Goal: Task Accomplishment & Management: Use online tool/utility

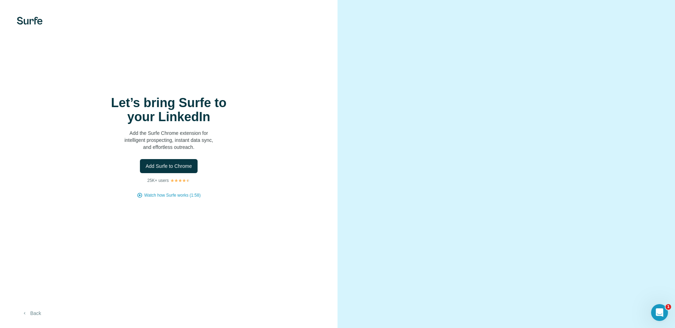
click at [35, 314] on button "Back" at bounding box center [31, 313] width 29 height 13
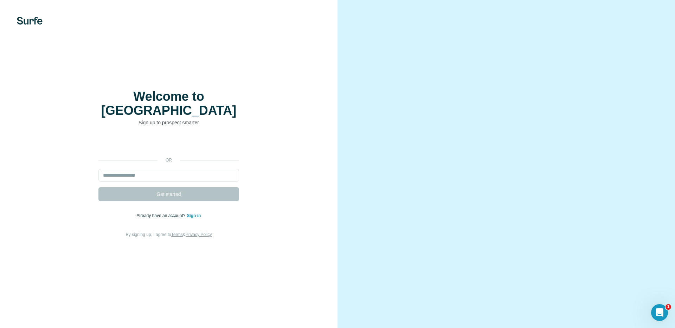
click at [220, 79] on div "Welcome to Surfe Sign up to prospect smarter or Get started Already have an acc…" at bounding box center [169, 164] width 338 height 328
click at [31, 21] on img at bounding box center [30, 21] width 26 height 8
click at [196, 213] on link "Sign in" at bounding box center [194, 215] width 14 height 5
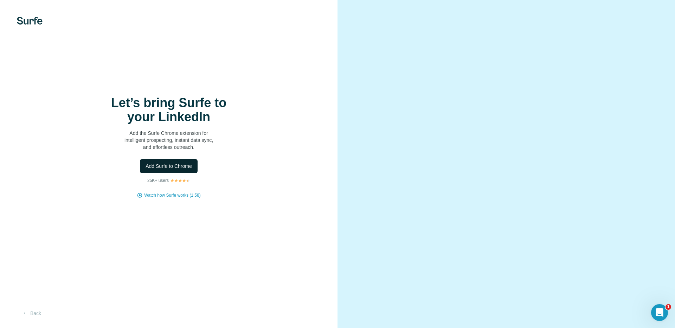
click at [173, 163] on span "Add Surfe to Chrome" at bounding box center [169, 166] width 46 height 7
click at [28, 23] on img at bounding box center [30, 21] width 26 height 8
click at [39, 315] on button "Back" at bounding box center [31, 313] width 29 height 13
click at [189, 195] on span "Watch how Surfe works (1:58)" at bounding box center [172, 195] width 56 height 6
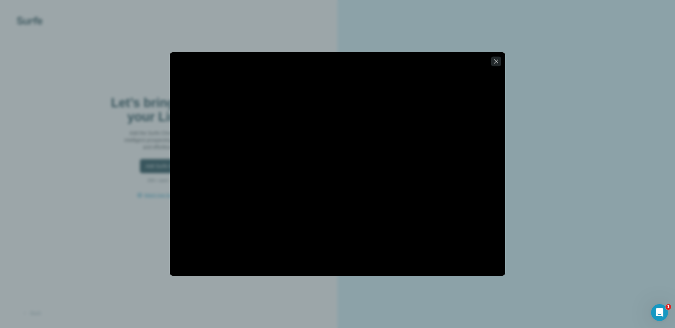
click at [498, 62] on icon "button" at bounding box center [496, 61] width 7 height 7
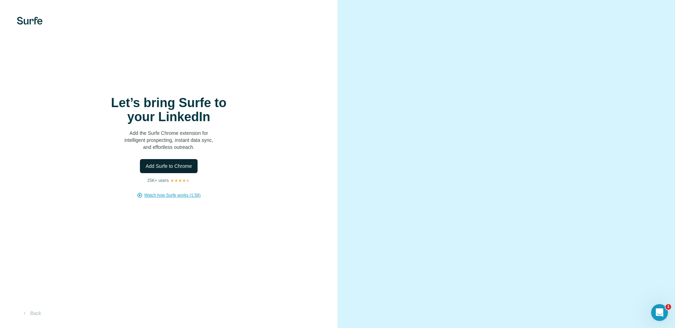
click at [195, 168] on button "Add Surfe to Chrome" at bounding box center [169, 166] width 58 height 14
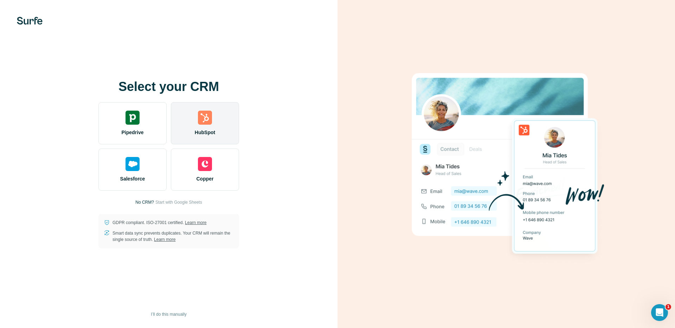
click at [205, 121] on img at bounding box center [205, 118] width 14 height 14
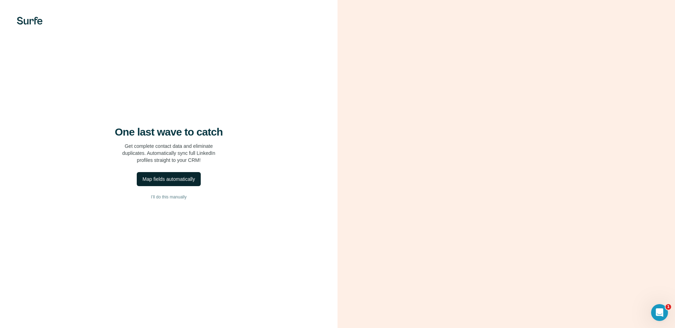
click at [174, 178] on div "Map fields automatically" at bounding box center [168, 179] width 52 height 7
